Goal: Task Accomplishment & Management: Manage account settings

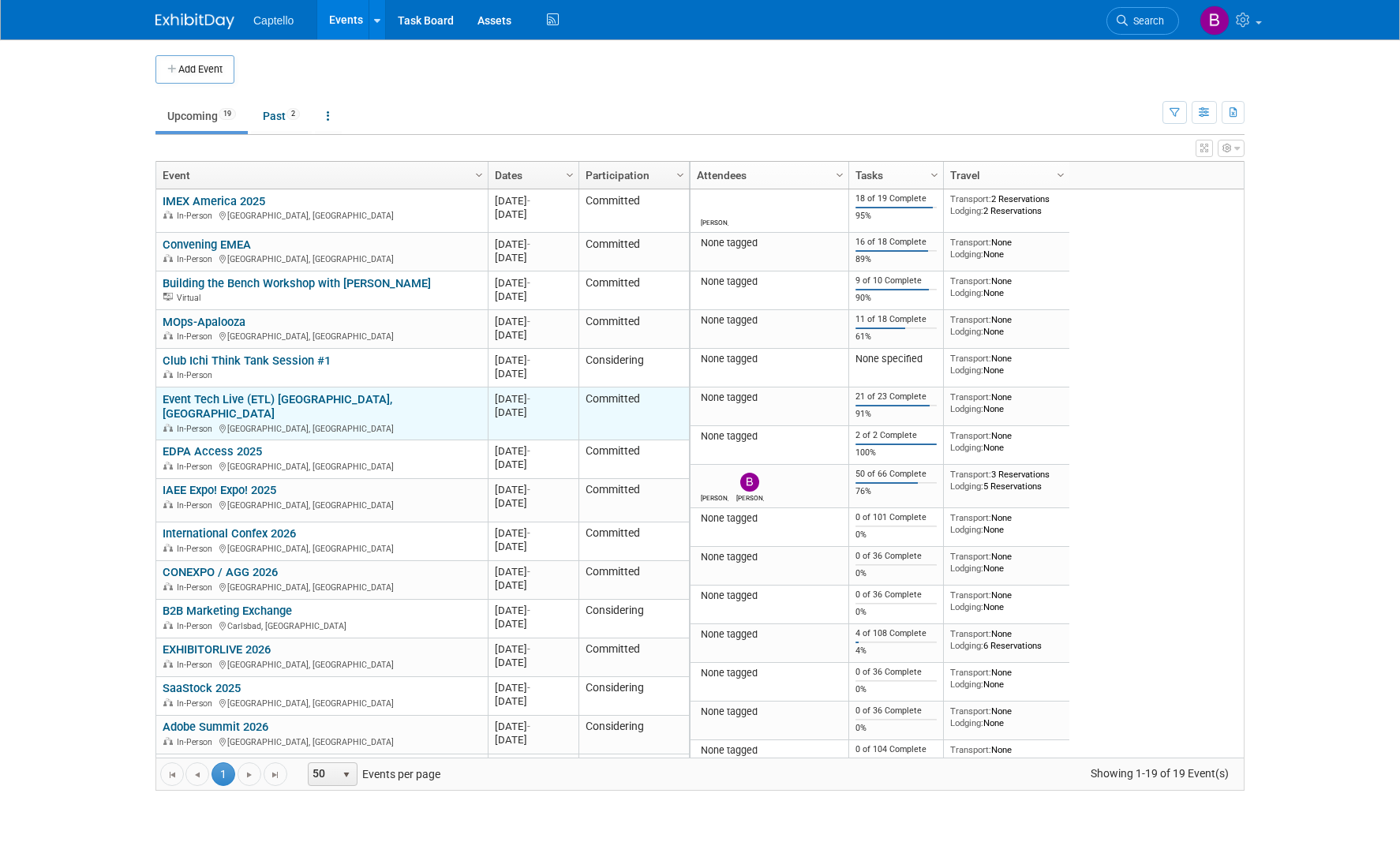
click at [224, 398] on link "Event Tech Live (ETL) [GEOGRAPHIC_DATA], [GEOGRAPHIC_DATA]" at bounding box center [276, 406] width 229 height 29
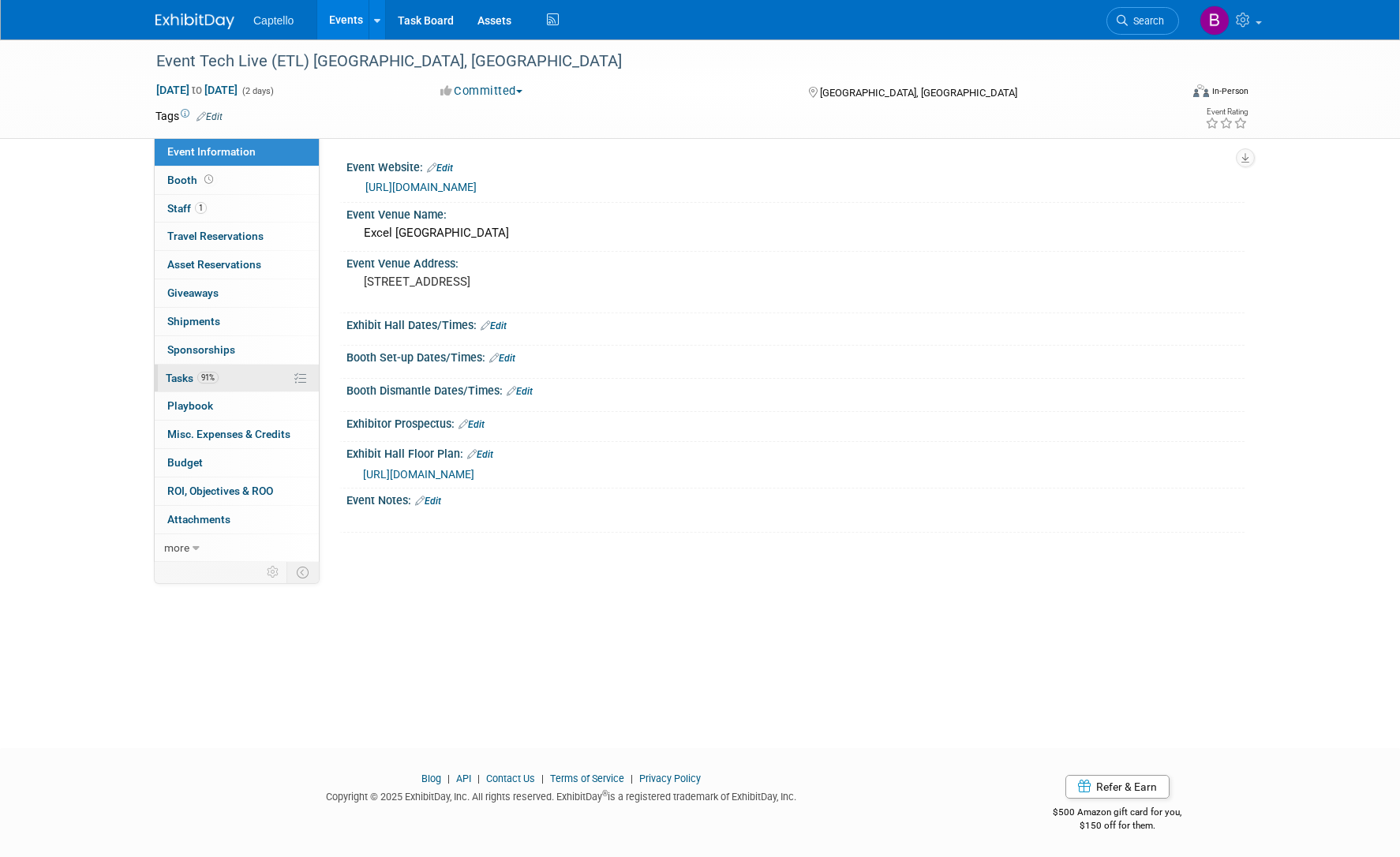
click at [187, 378] on span "Tasks 91%" at bounding box center [192, 377] width 53 height 12
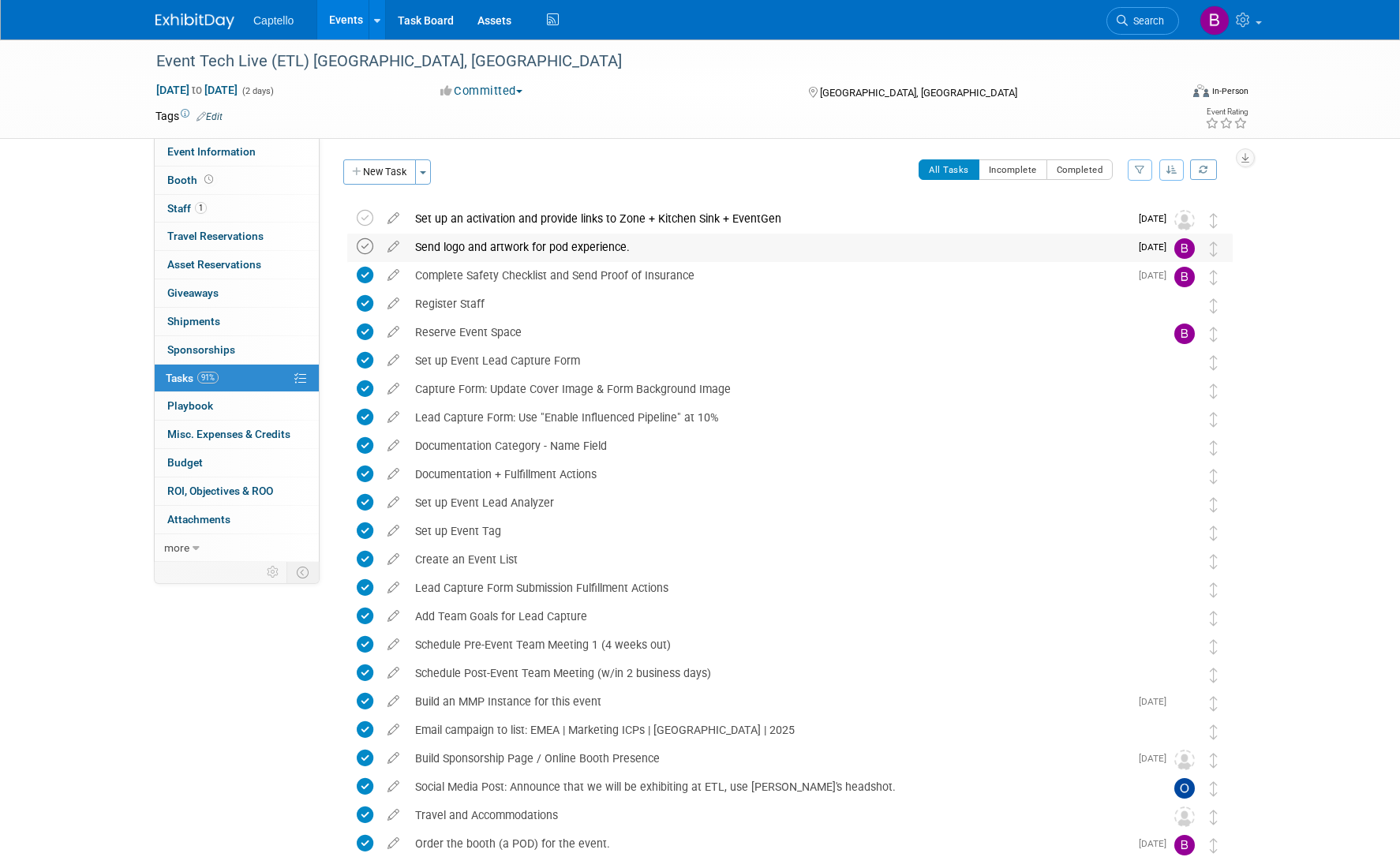
click at [370, 247] on icon at bounding box center [364, 246] width 17 height 17
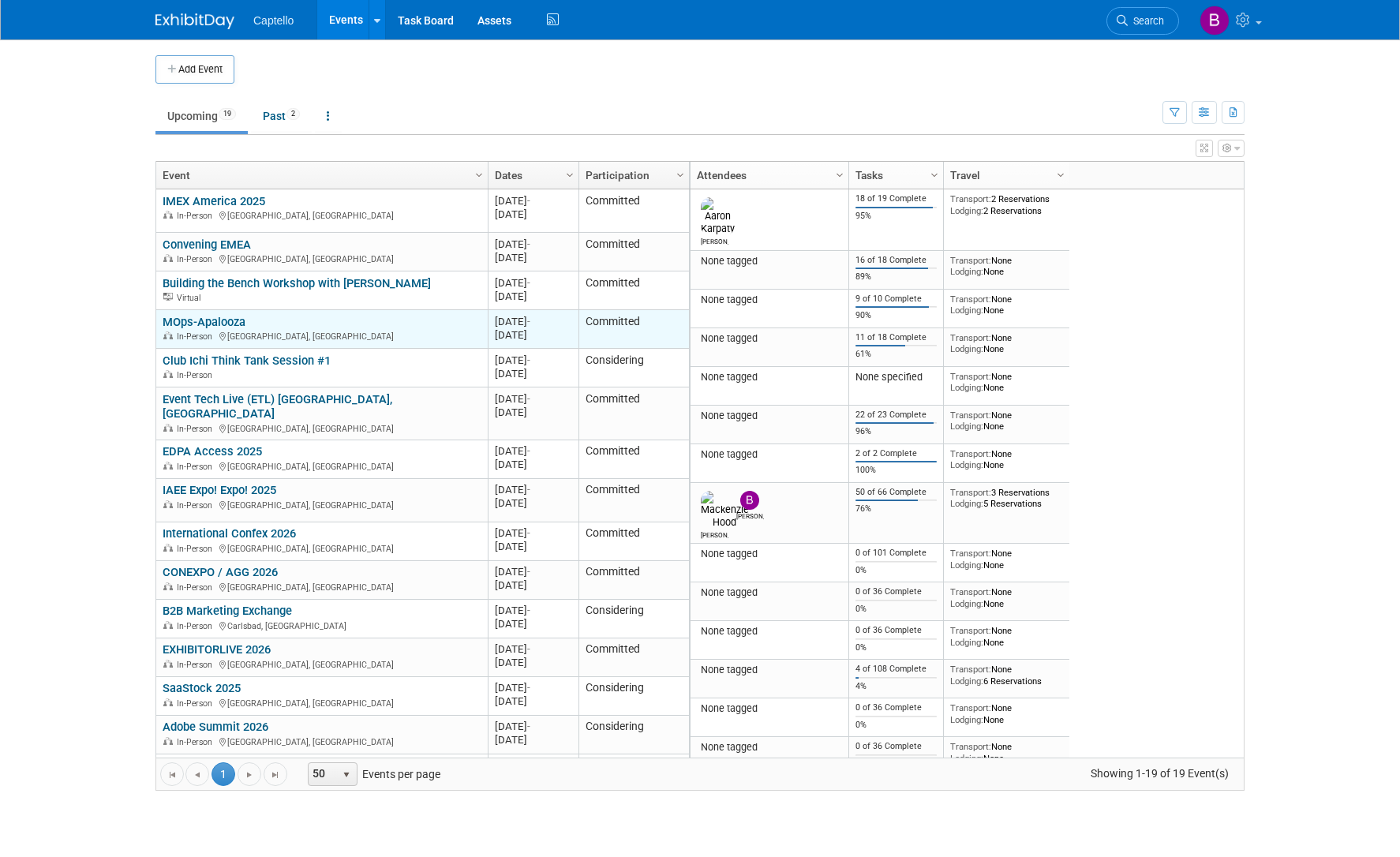
click at [210, 321] on link "MOps-Apalooza" at bounding box center [203, 322] width 83 height 14
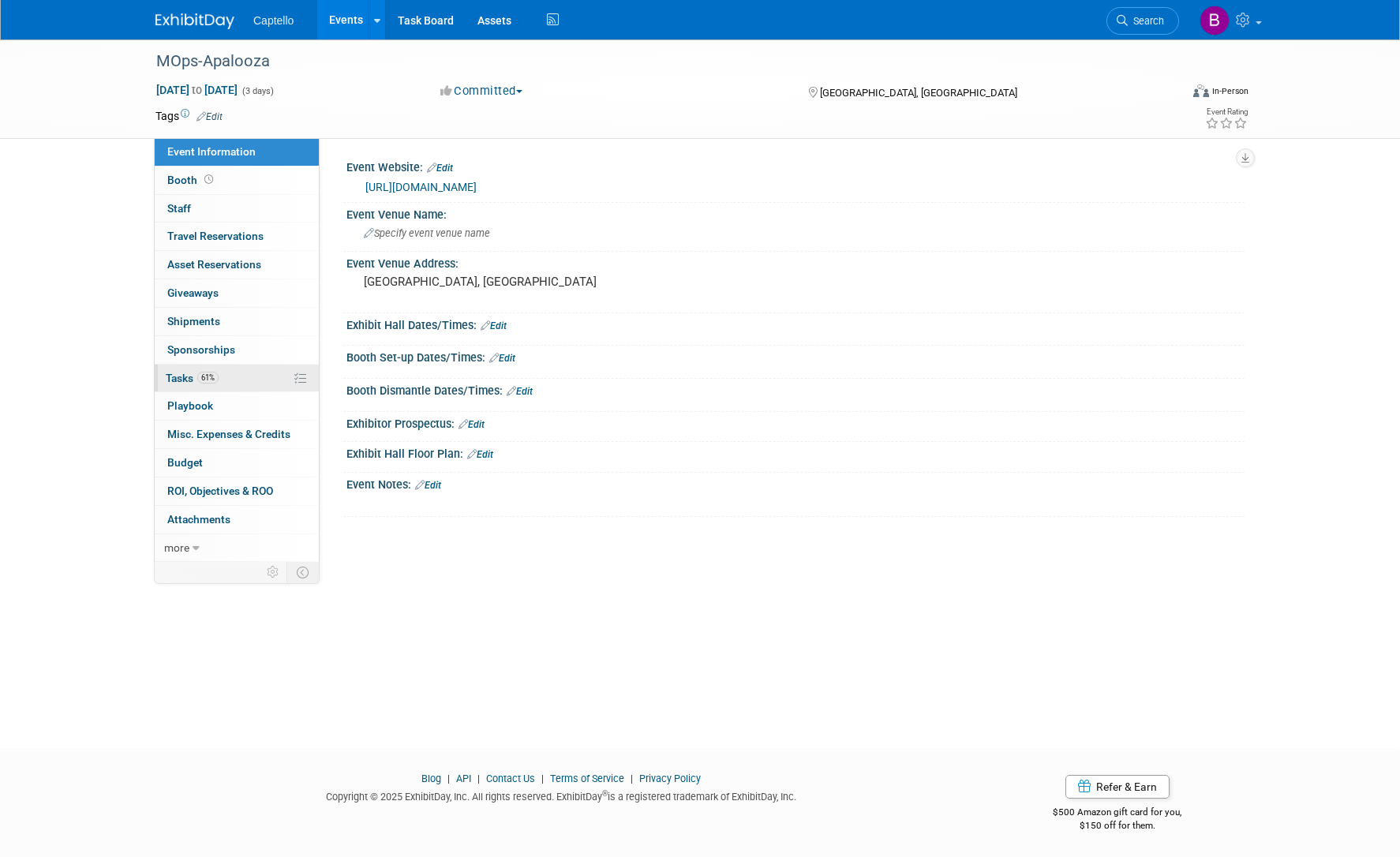
click at [185, 371] on span "Tasks 61%" at bounding box center [192, 377] width 53 height 12
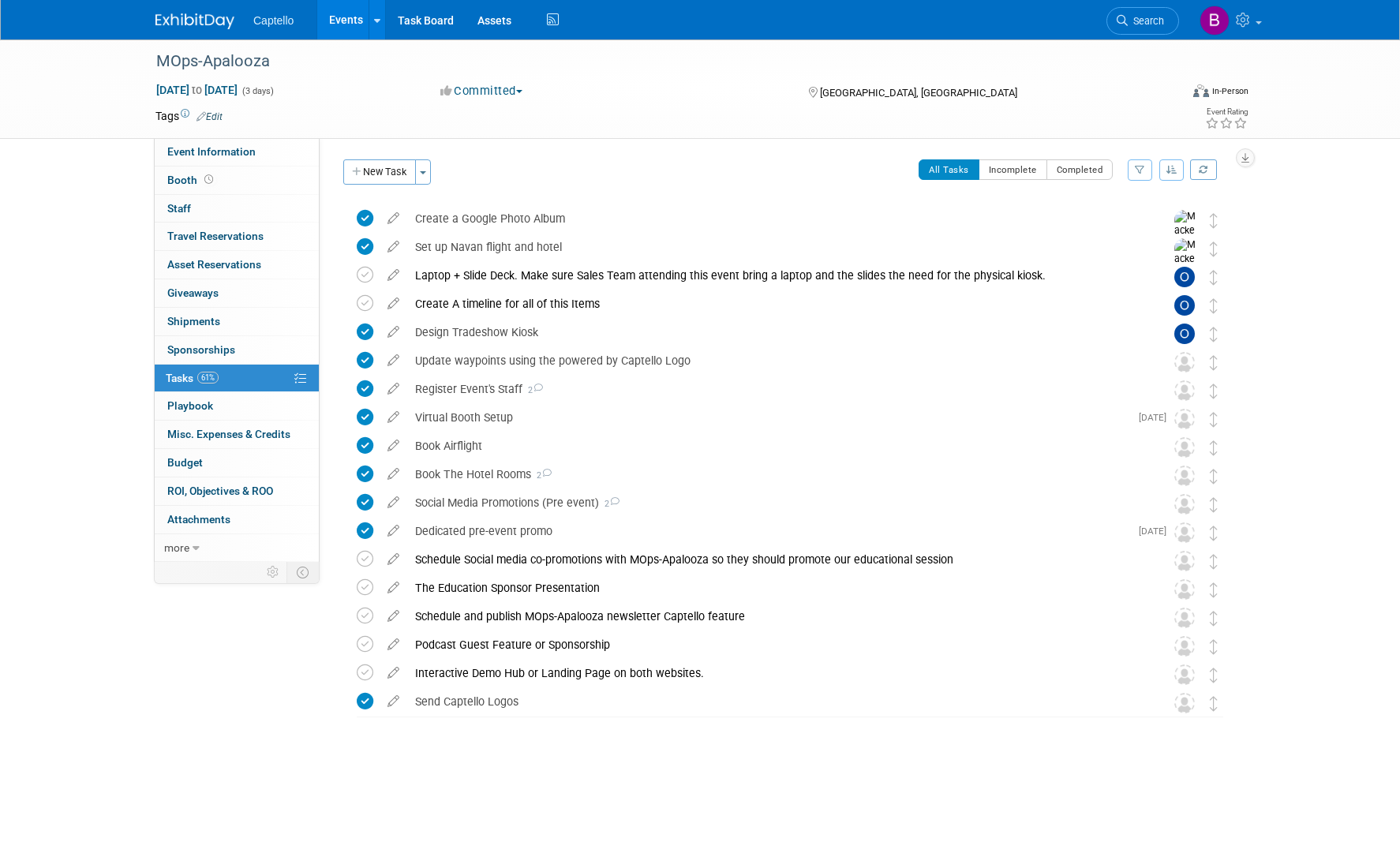
drag, startPoint x: 387, startPoint y: 167, endPoint x: 414, endPoint y: 187, distance: 33.6
click at [387, 167] on button "New Task" at bounding box center [379, 172] width 72 height 25
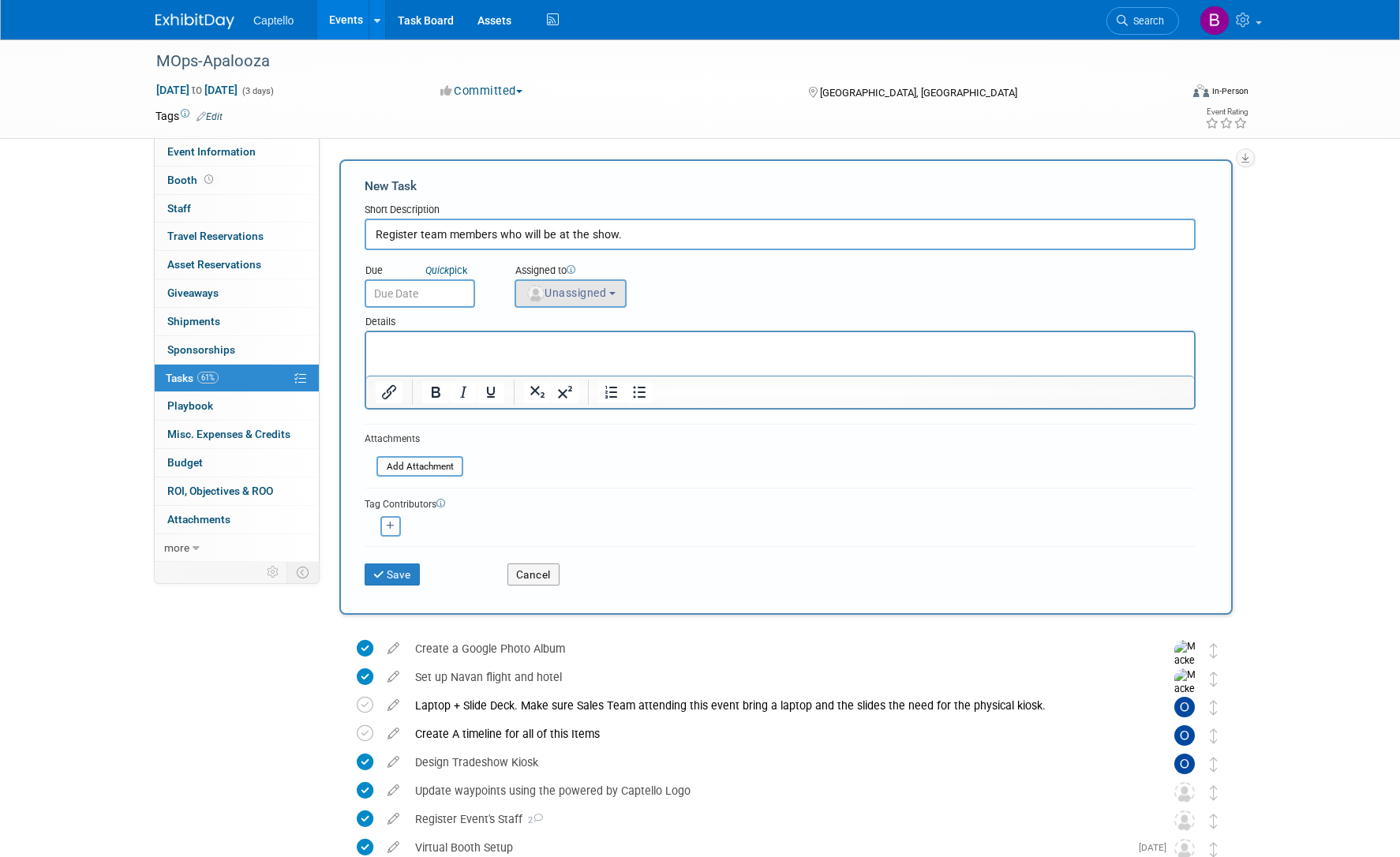
type input "Register team members who will be at the show."
click at [552, 292] on span "Unassigned" at bounding box center [566, 293] width 80 height 12
drag, startPoint x: 593, startPoint y: 370, endPoint x: 220, endPoint y: 39, distance: 498.7
click at [593, 370] on label "Owen Ellison" at bounding box center [591, 373] width 137 height 25
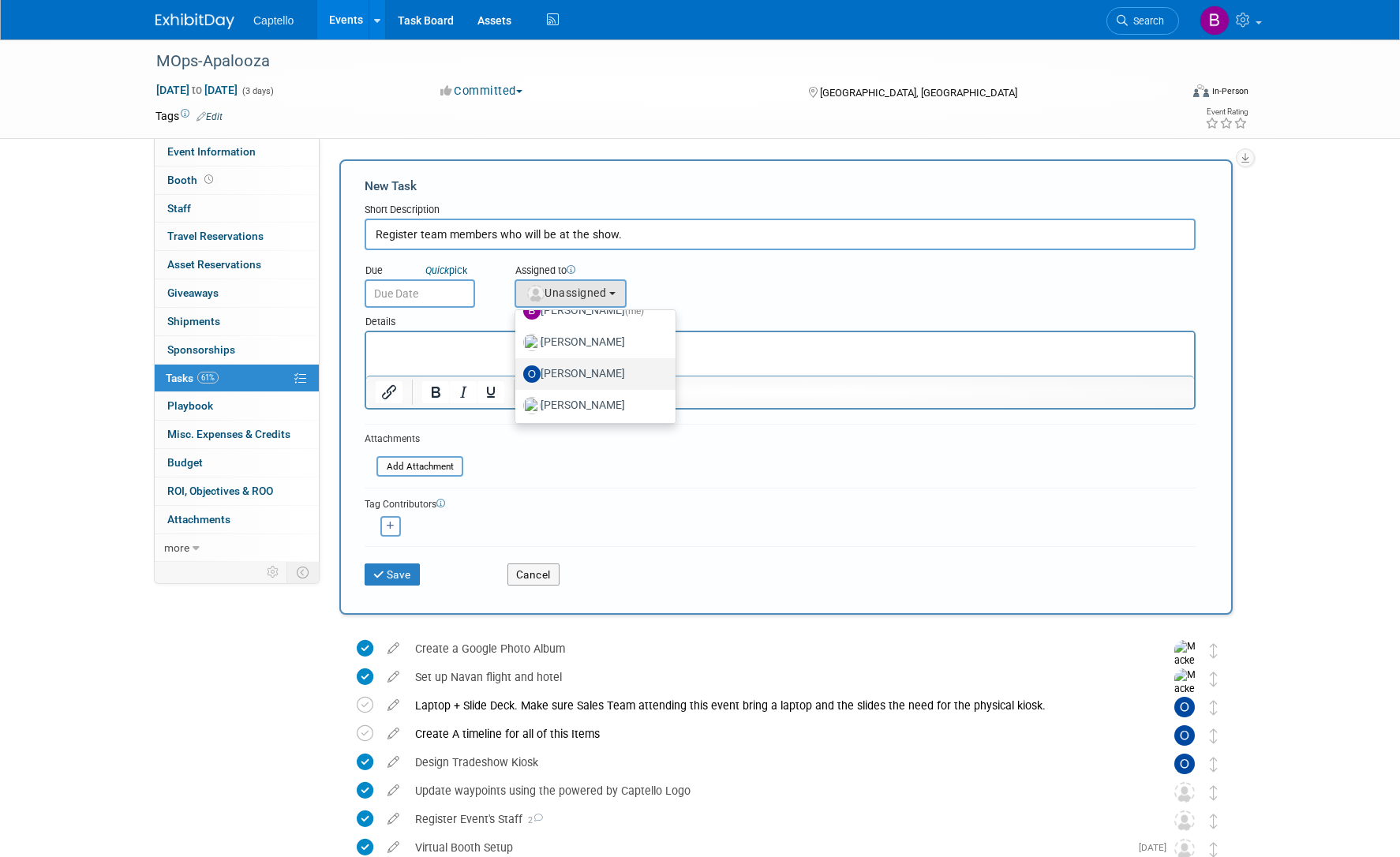
click at [518, 370] on input "Owen Ellison" at bounding box center [513, 372] width 10 height 10
select select "a00b3843-d57d-47b3-acfd-32036fabef8b"
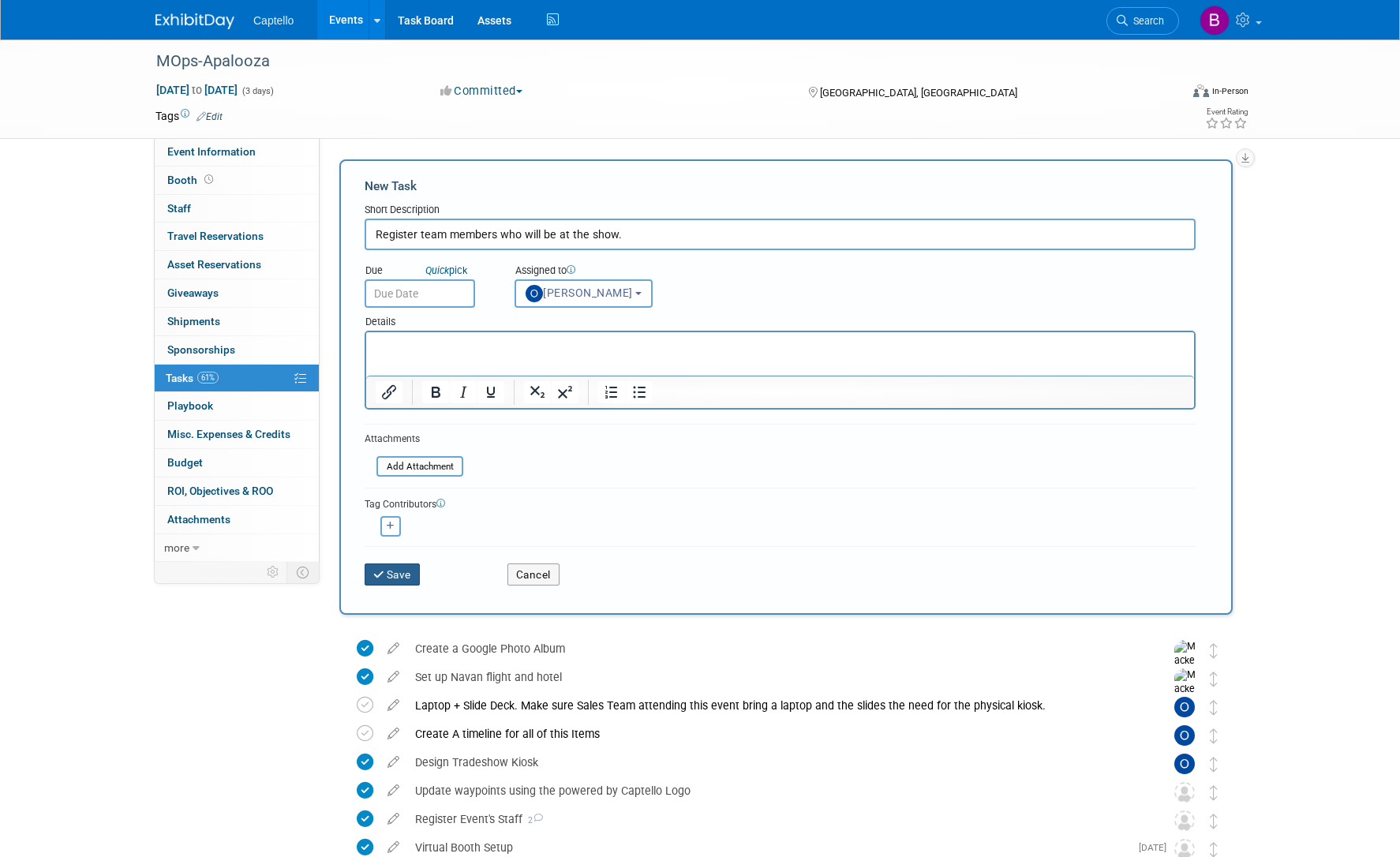
click at [396, 577] on button "Save" at bounding box center [391, 574] width 55 height 22
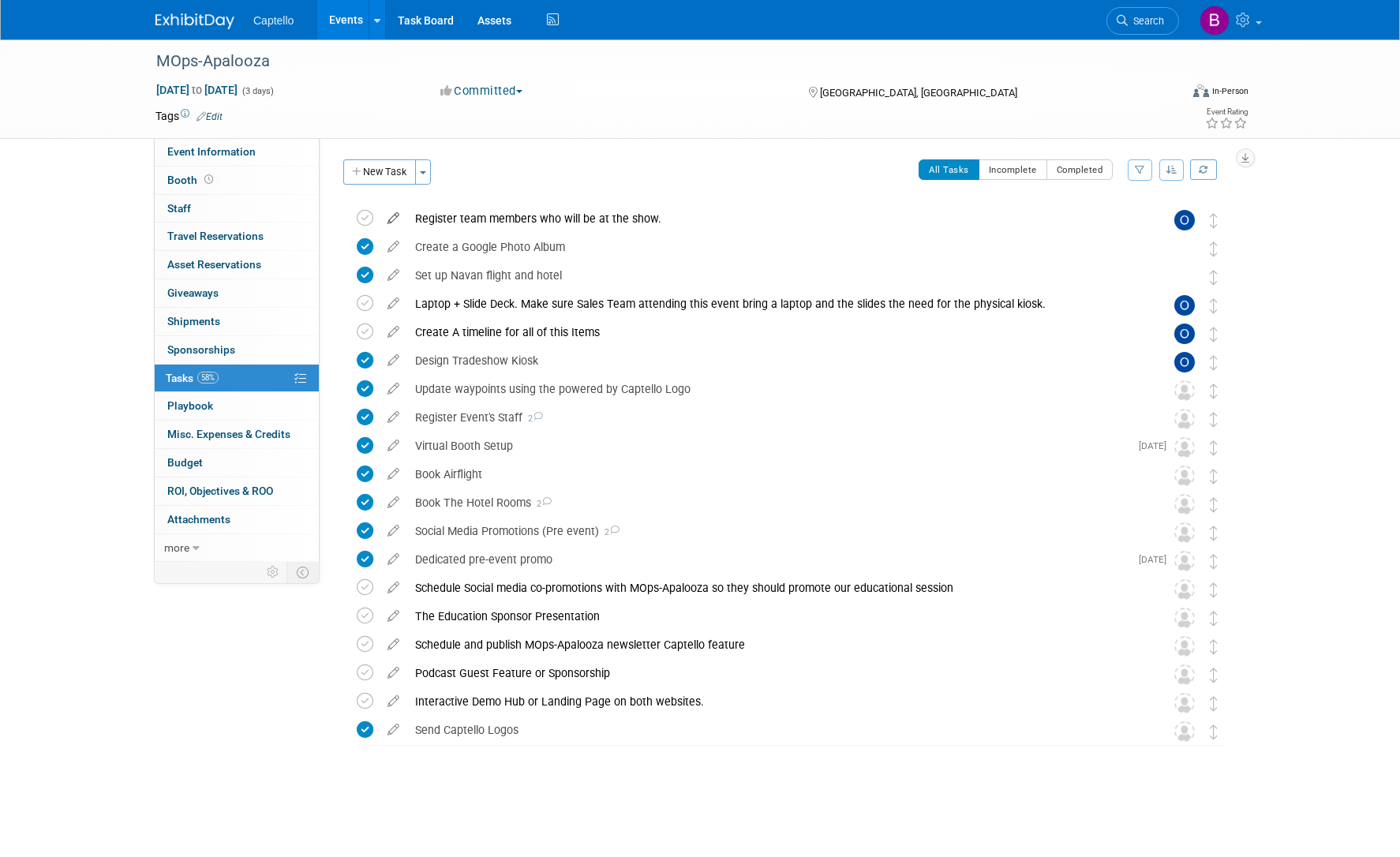
click at [390, 215] on icon at bounding box center [393, 214] width 28 height 20
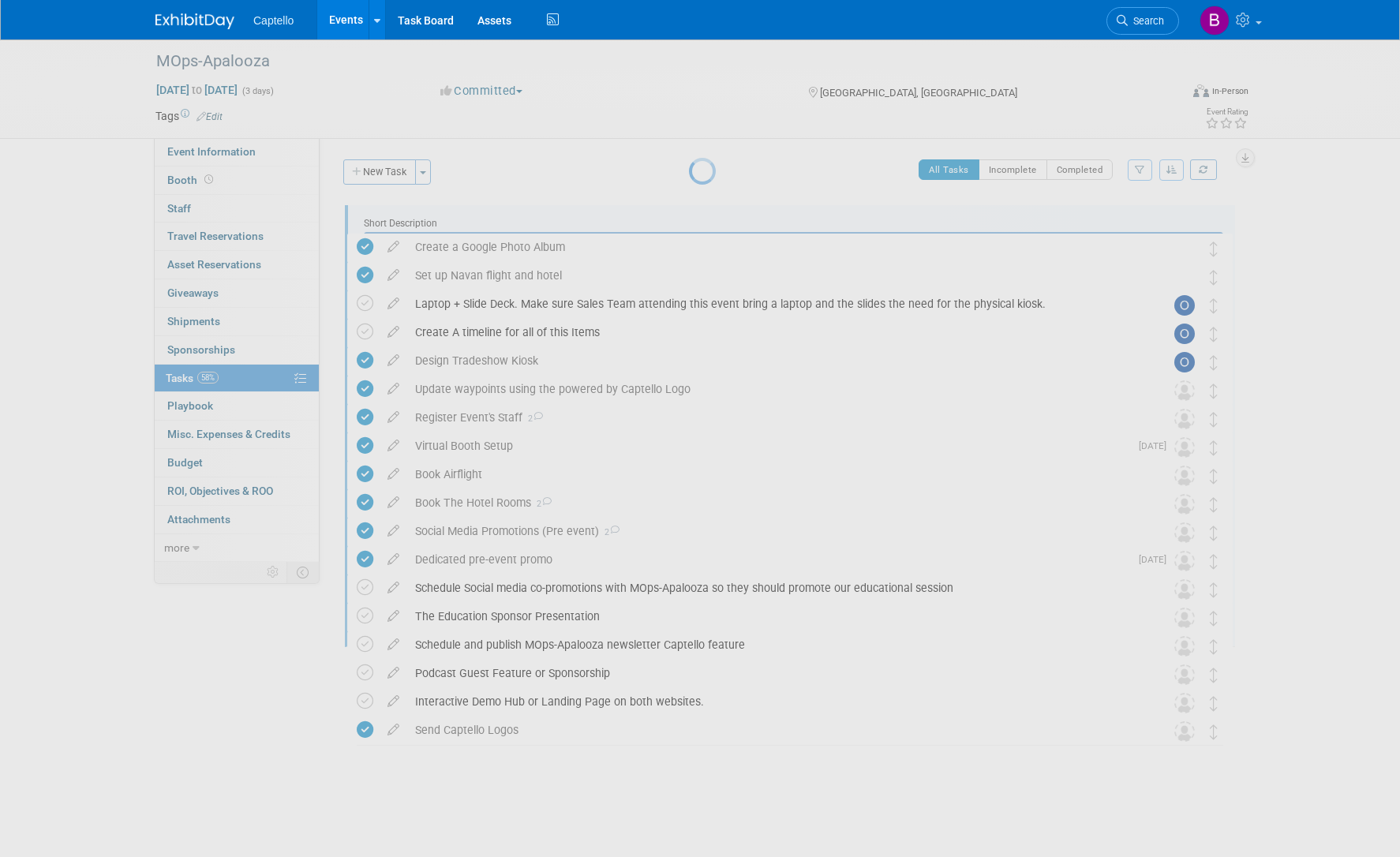
scroll to position [0, 0]
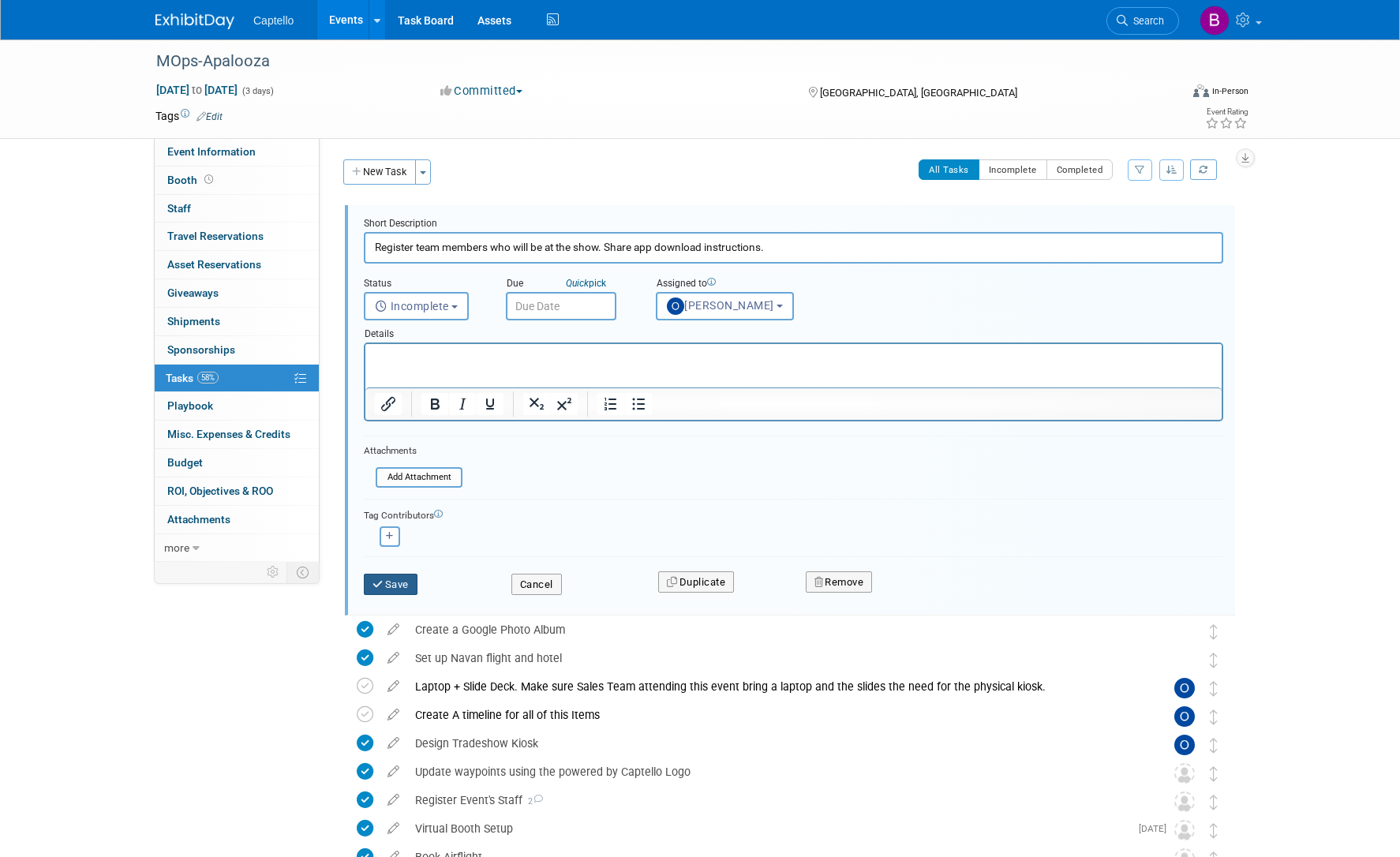
type input "Register team members who will be at the show. Share app download instructions."
drag, startPoint x: 404, startPoint y: 581, endPoint x: 408, endPoint y: 573, distance: 8.9
click at [404, 581] on button "Save" at bounding box center [391, 584] width 54 height 22
